Goal: Task Accomplishment & Management: Manage account settings

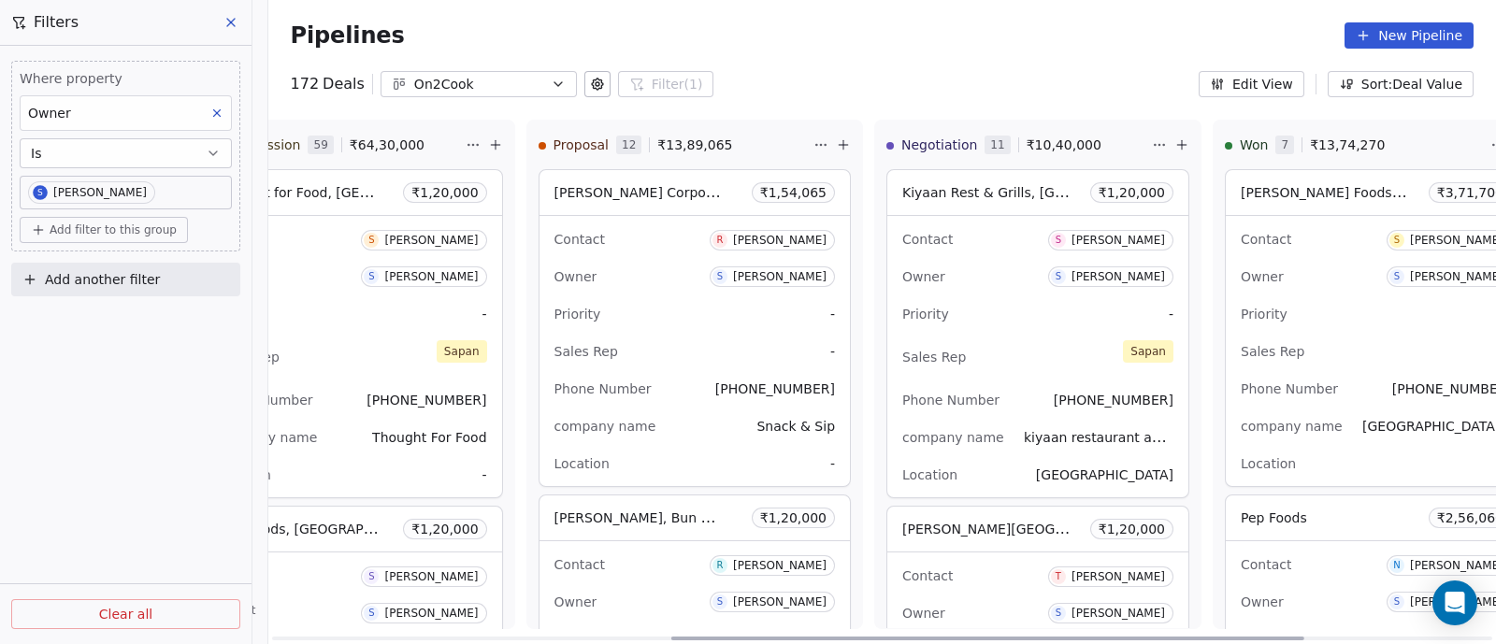
click at [658, 337] on div "Sales Rep -" at bounding box center [695, 352] width 281 height 30
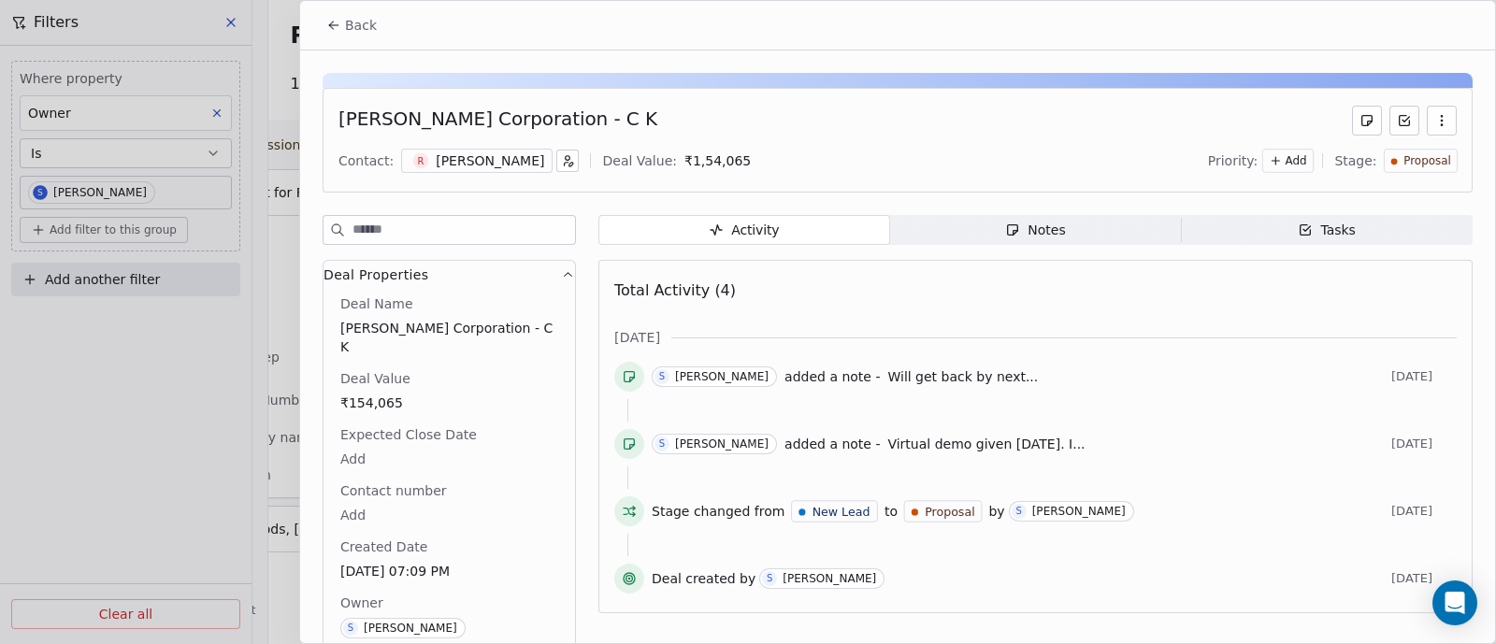
click at [361, 29] on span "Back" at bounding box center [361, 25] width 32 height 19
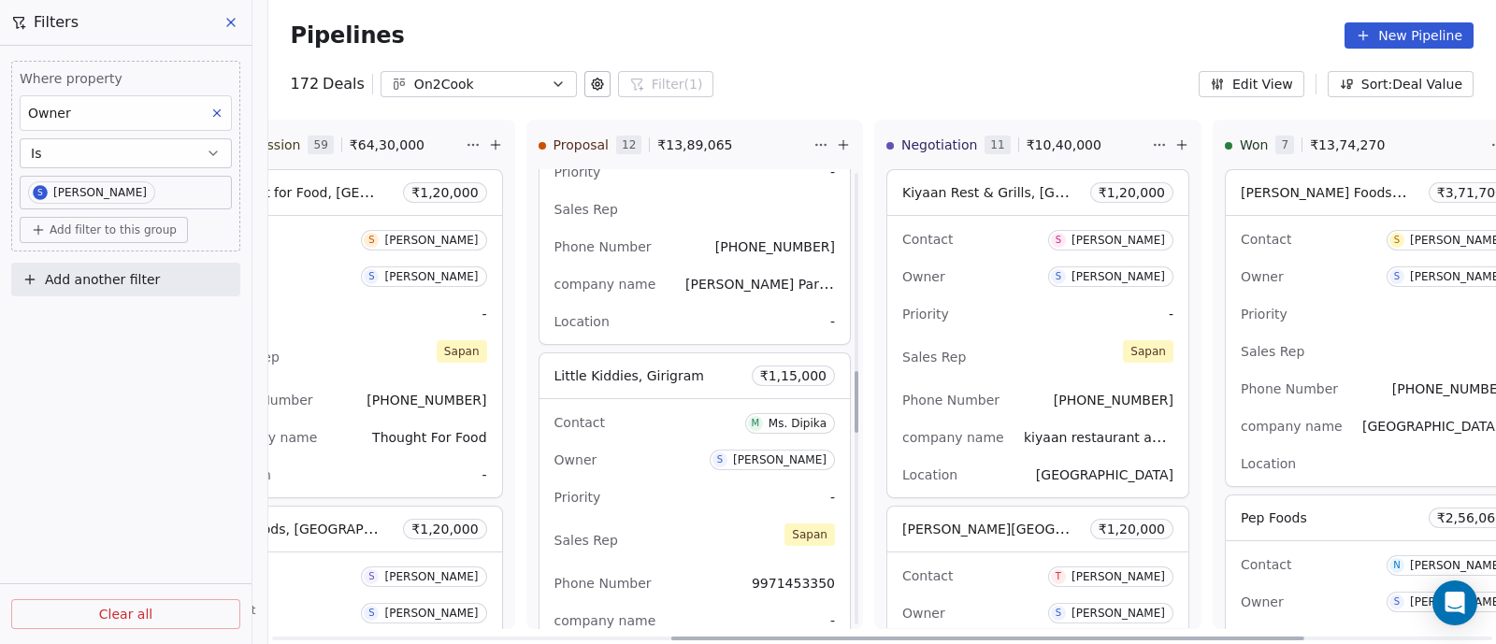
scroll to position [1519, 0]
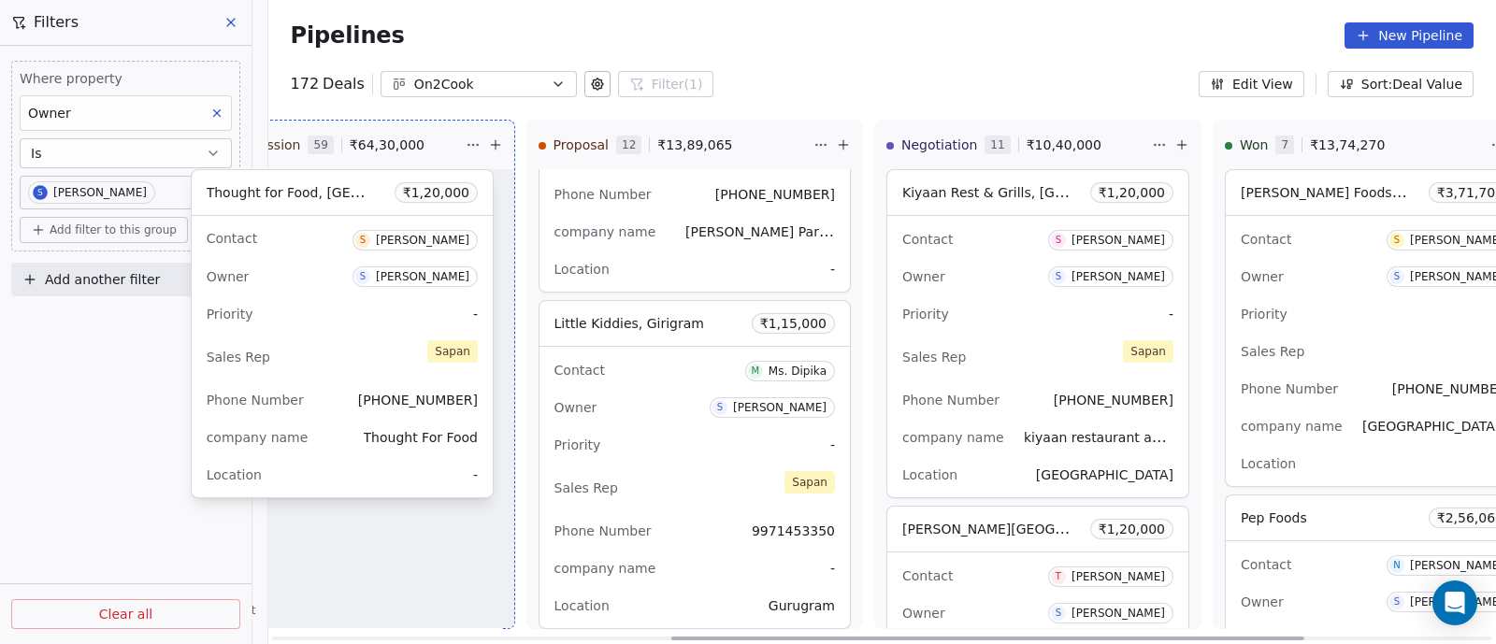
drag, startPoint x: 332, startPoint y: 358, endPoint x: 553, endPoint y: 397, distance: 224.0
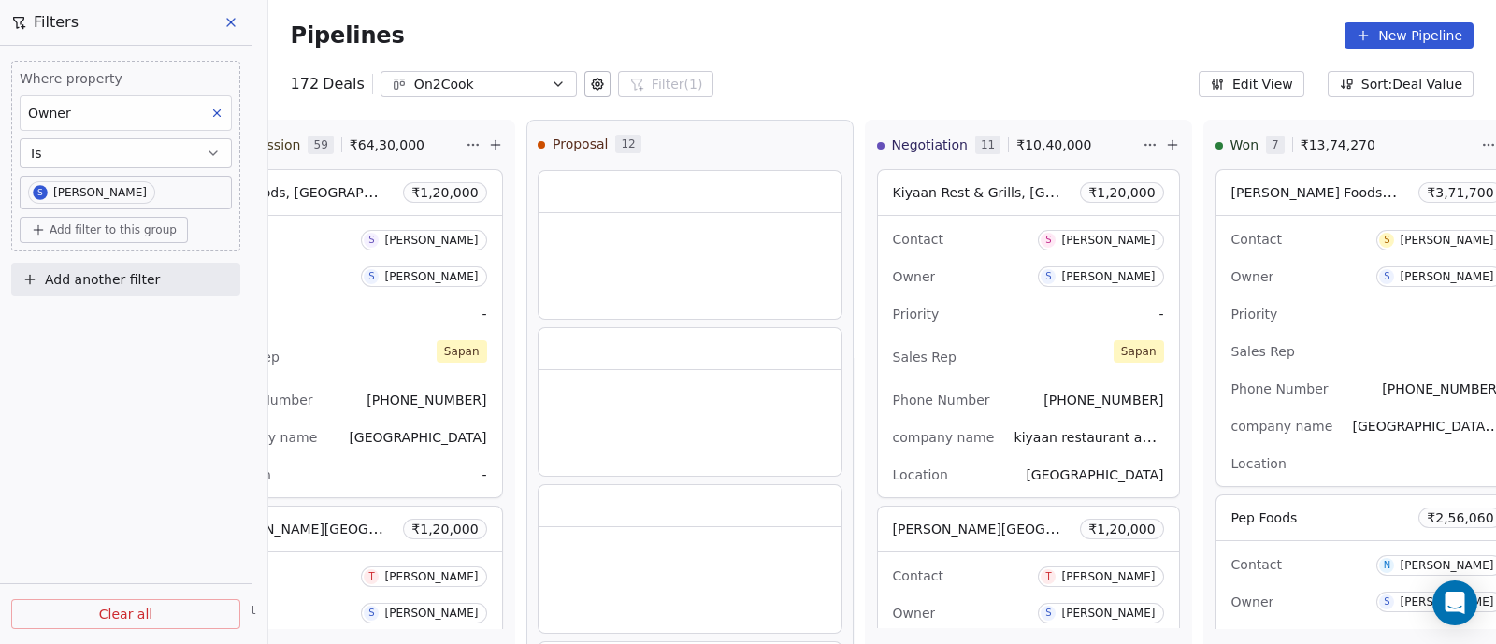
click at [897, 87] on div "172 Deals On2Cook Filter (1) Filters Where property Owner Is S [PERSON_NAME] Ad…" at bounding box center [882, 84] width 1228 height 26
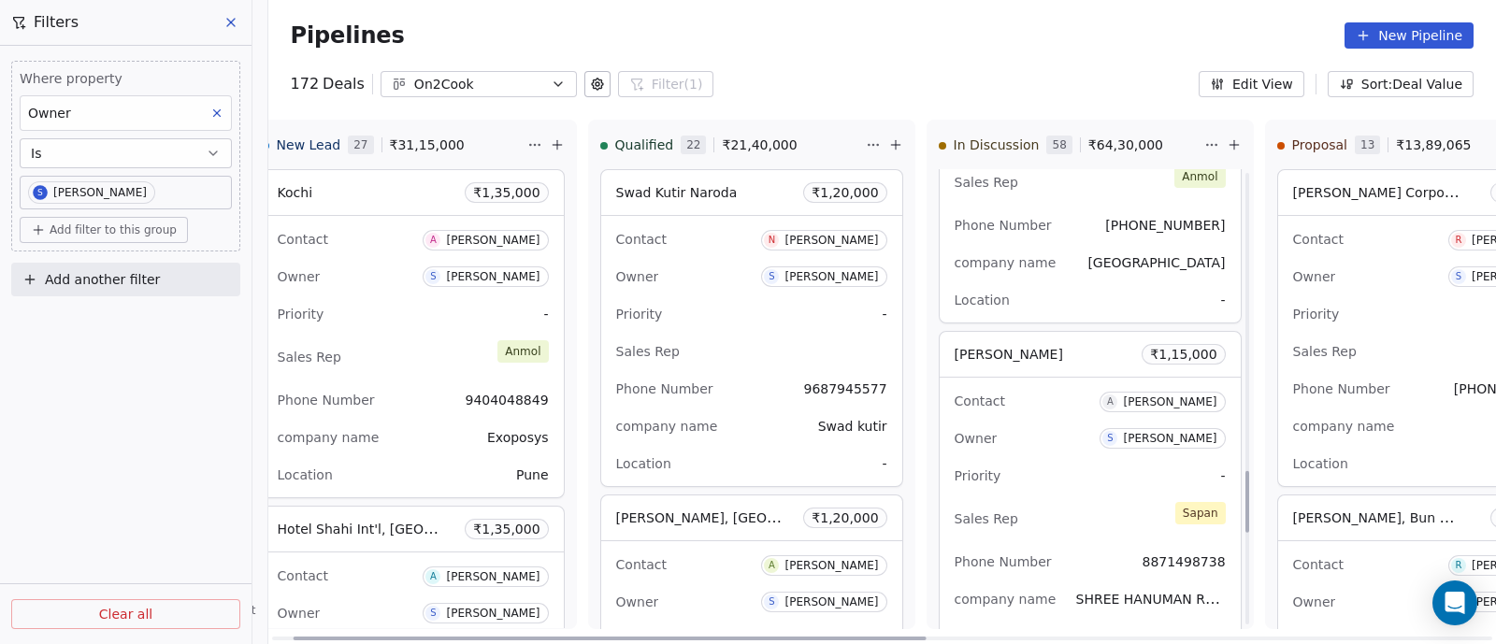
scroll to position [2221, 0]
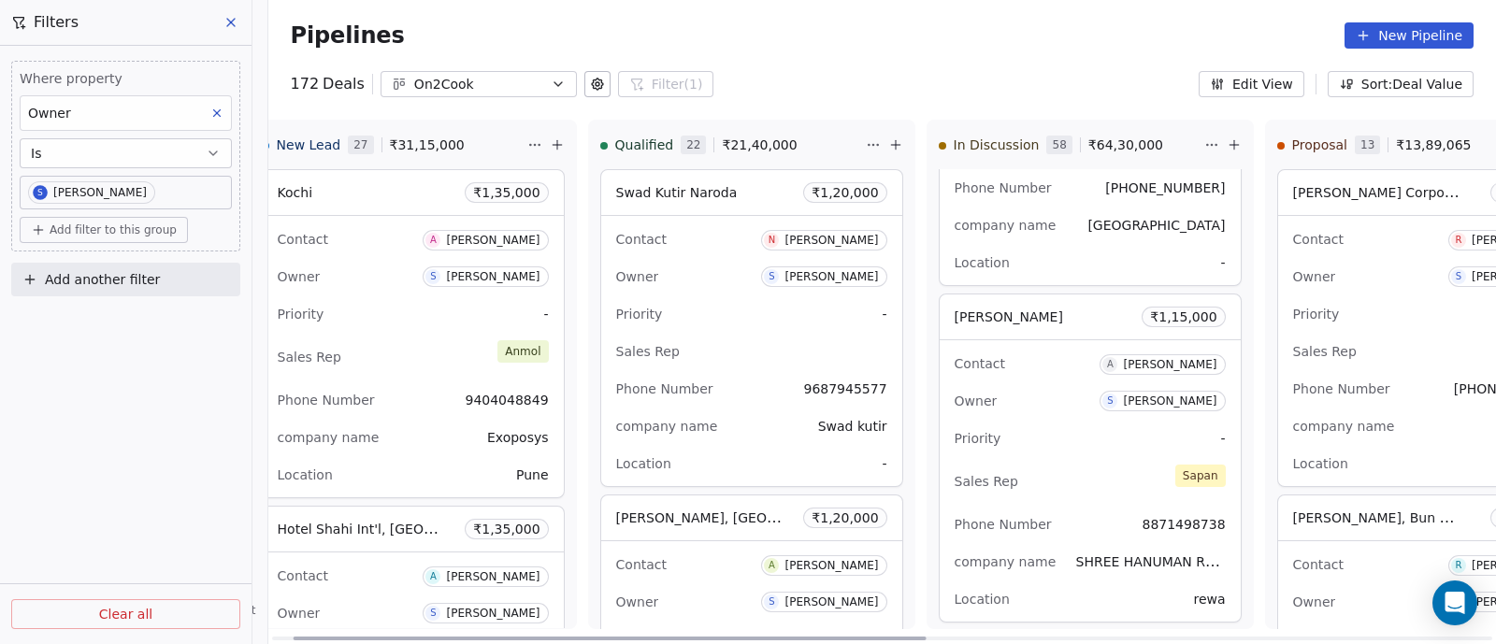
drag, startPoint x: 709, startPoint y: 638, endPoint x: 879, endPoint y: 638, distance: 170.2
click at [710, 638] on div at bounding box center [609, 639] width 633 height 4
click at [879, 638] on div at bounding box center [609, 639] width 633 height 4
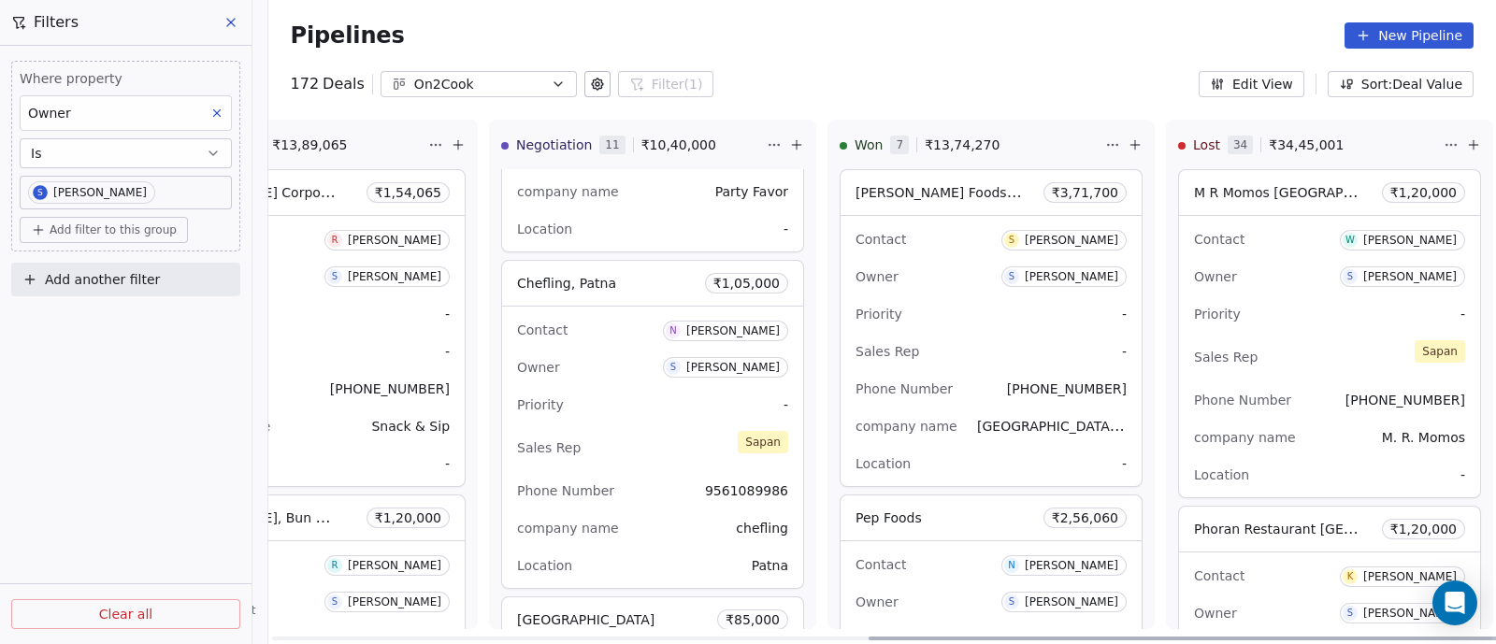
click at [579, 357] on div "Owner S [PERSON_NAME]" at bounding box center [652, 368] width 271 height 30
click at [619, 413] on div "Priority -" at bounding box center [652, 405] width 271 height 30
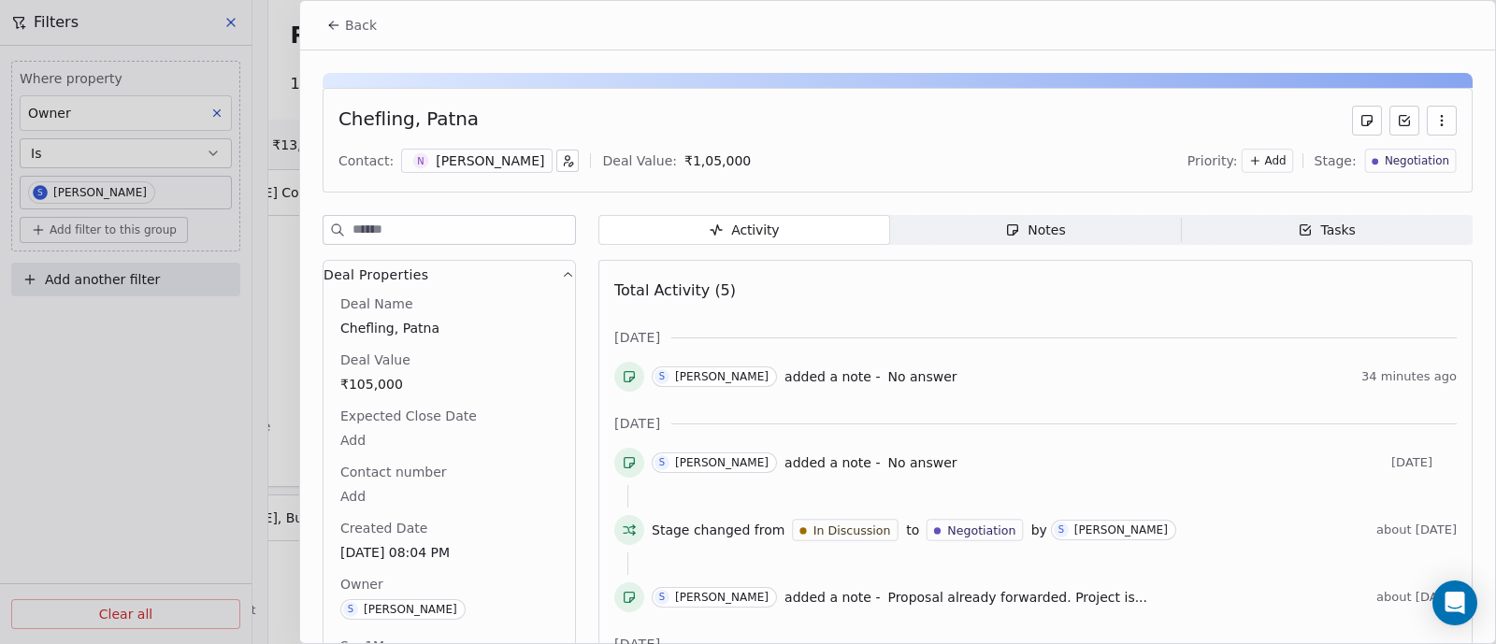
click at [1045, 227] on div "Notes" at bounding box center [1035, 231] width 60 height 20
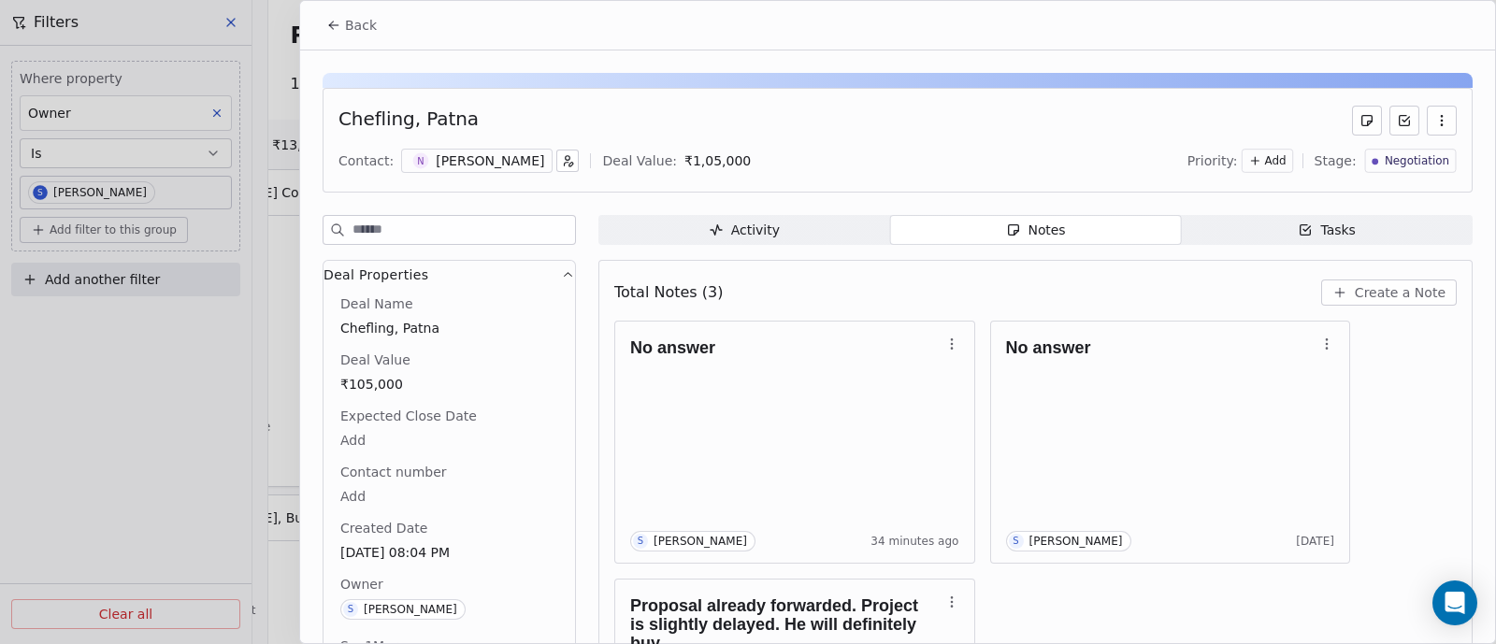
click at [1377, 292] on span "Create a Note" at bounding box center [1400, 292] width 91 height 19
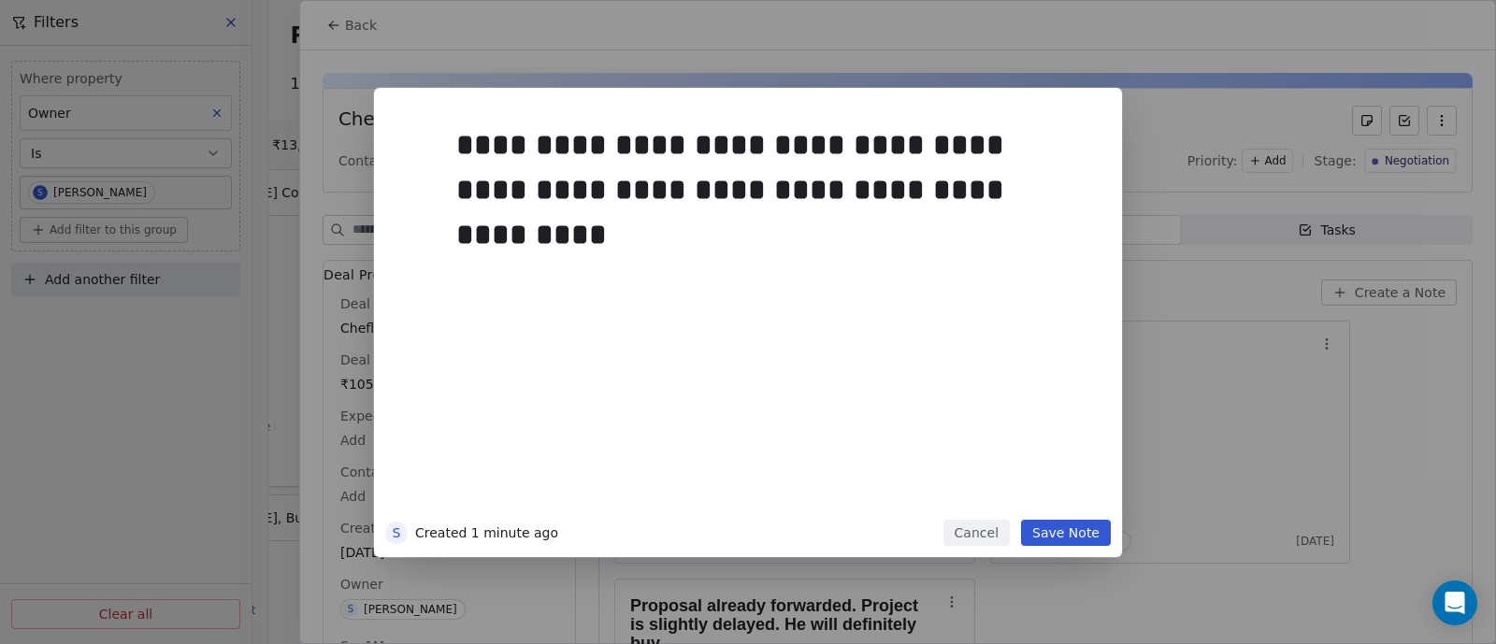
click at [1087, 536] on button "Save Note" at bounding box center [1066, 533] width 90 height 26
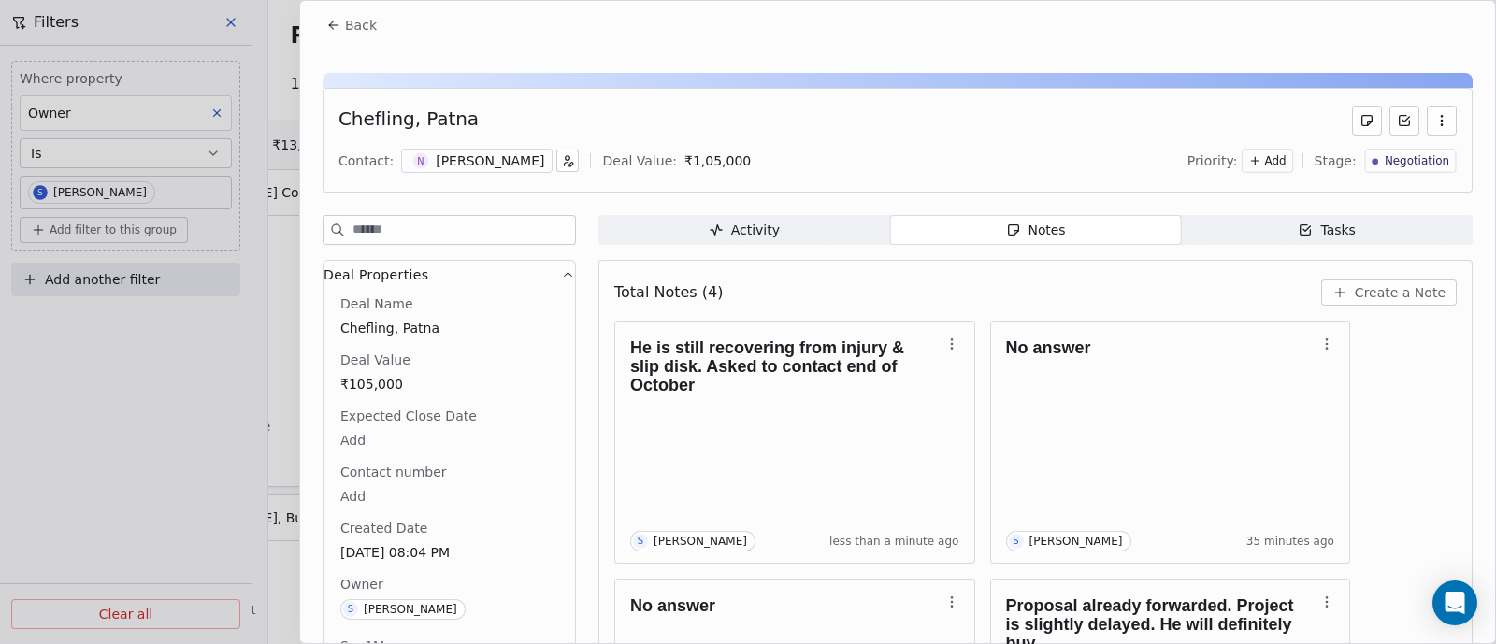
click at [360, 29] on span "Back" at bounding box center [361, 25] width 32 height 19
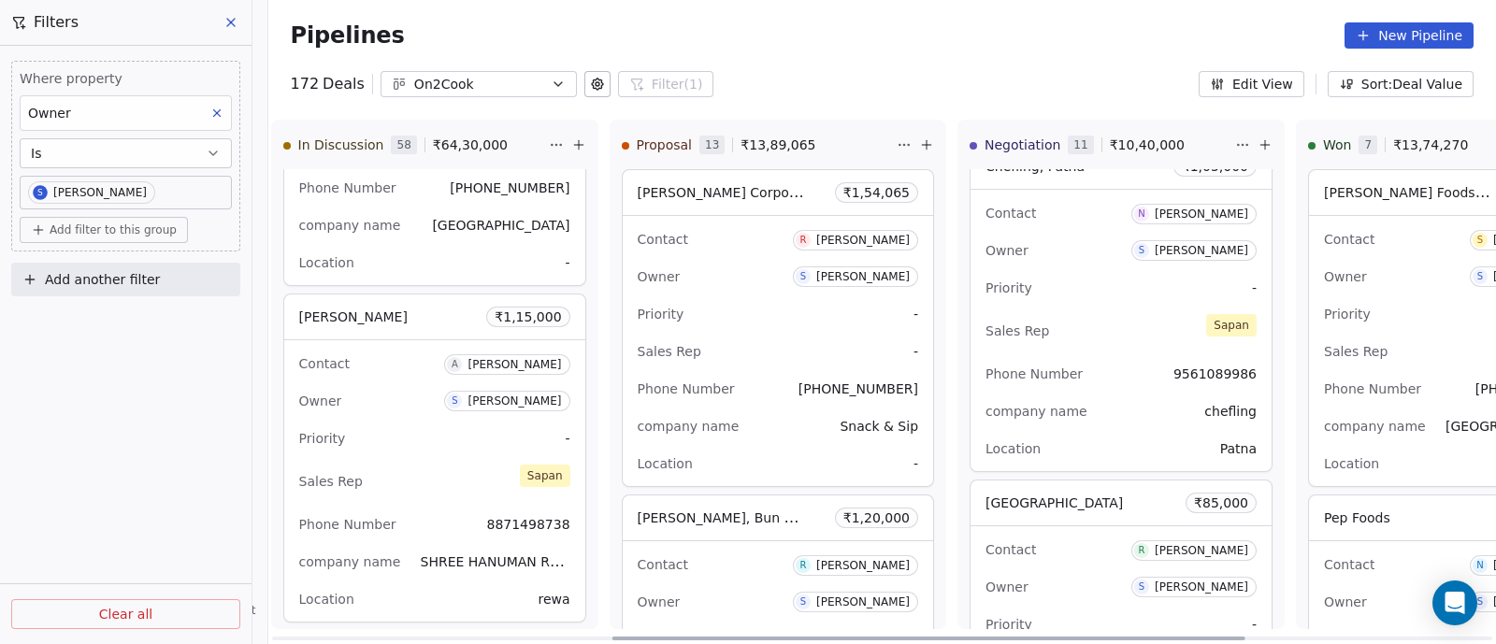
scroll to position [0, 650]
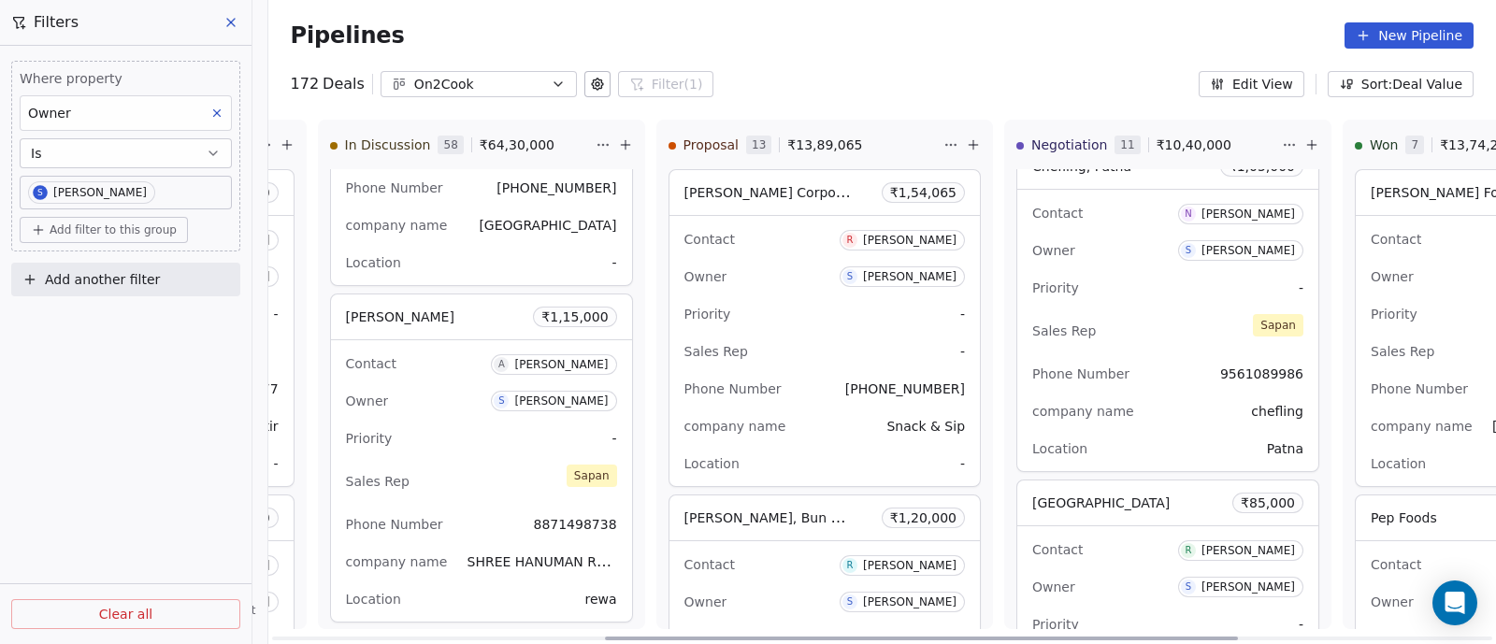
drag, startPoint x: 932, startPoint y: 636, endPoint x: 669, endPoint y: 610, distance: 265.0
click at [669, 637] on div at bounding box center [921, 639] width 633 height 4
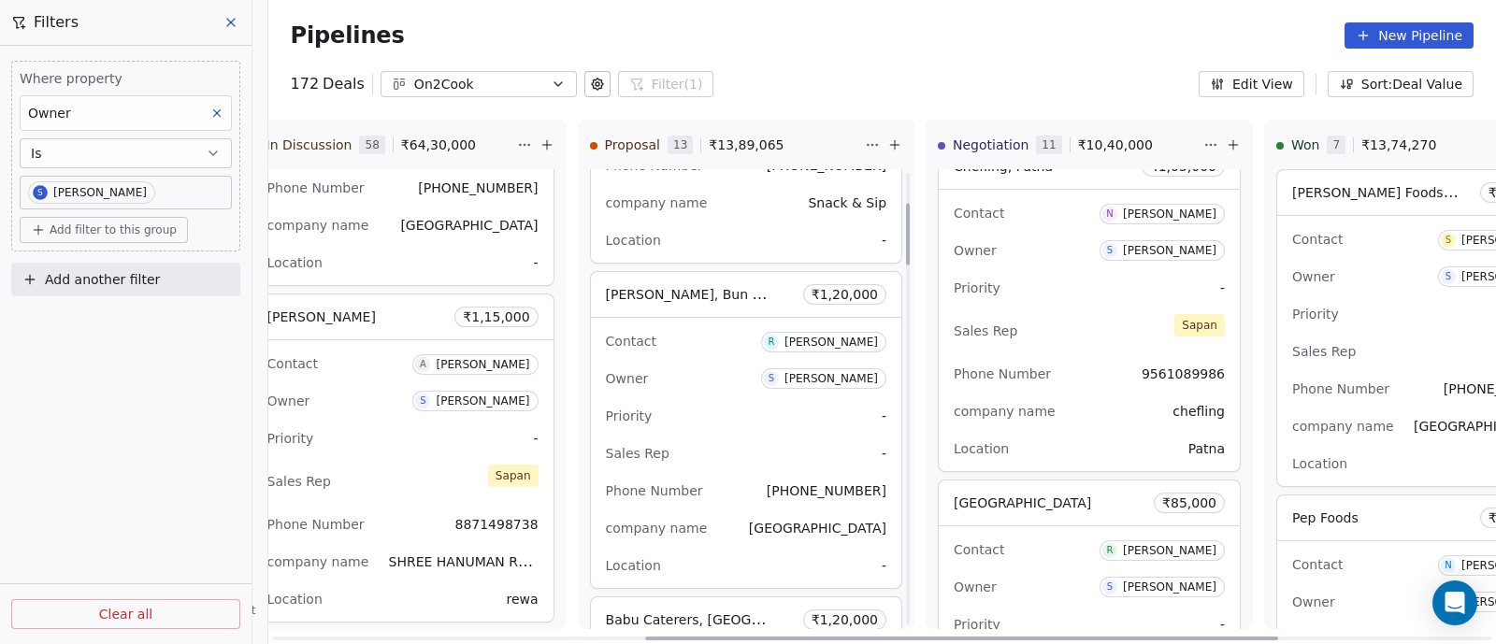
scroll to position [341, 0]
